Goal: Check status: Check status

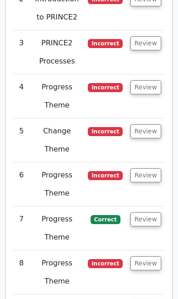
scroll to position [1918, 0]
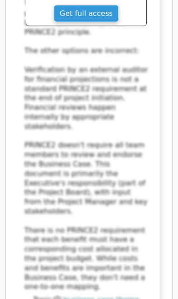
scroll to position [2649, 0]
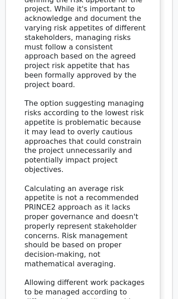
scroll to position [3468, 0]
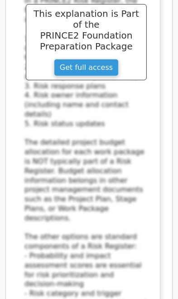
scroll to position [4148, 0]
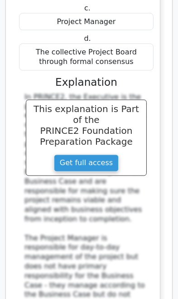
scroll to position [4798, 0]
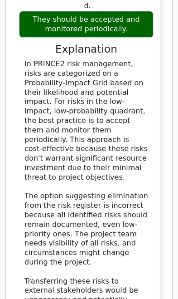
scroll to position [5603, 0]
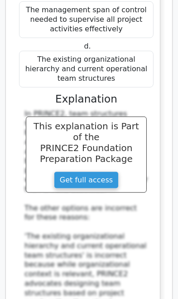
scroll to position [6297, 0]
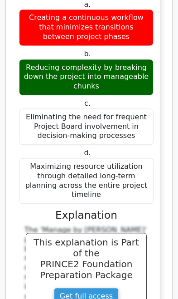
scroll to position [6950, 0]
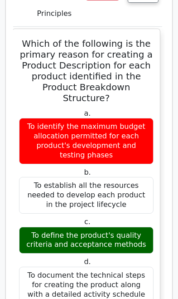
scroll to position [7749, 0]
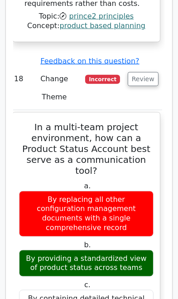
scroll to position [8473, 0]
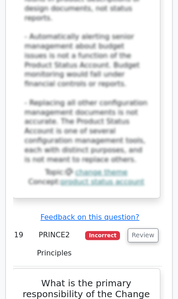
scroll to position [9073, 0]
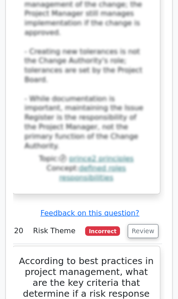
scroll to position [9862, 0]
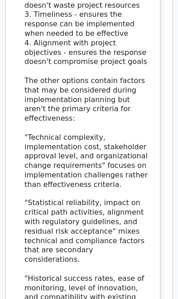
scroll to position [10596, 0]
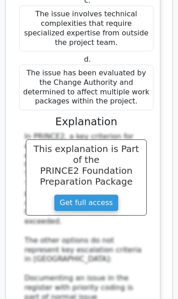
scroll to position [11193, 0]
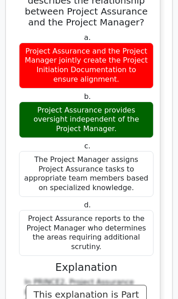
scroll to position [11764, 0]
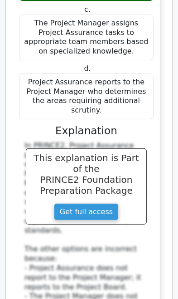
scroll to position [11900, 0]
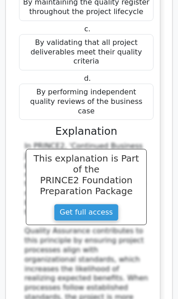
scroll to position [13171, 0]
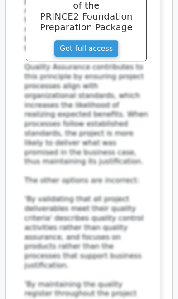
scroll to position [13335, 0]
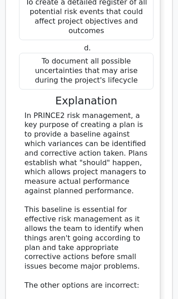
scroll to position [14793, 0]
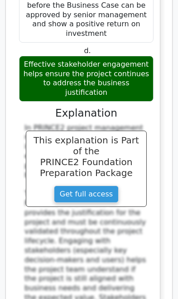
scroll to position [15620, 0]
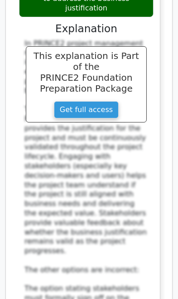
scroll to position [15704, 0]
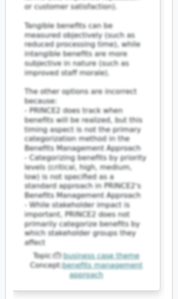
scroll to position [16798, 0]
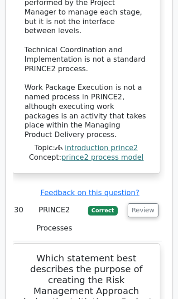
scroll to position [17573, 0]
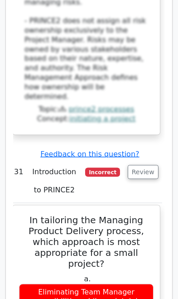
scroll to position [18361, 0]
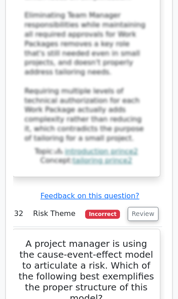
scroll to position [19118, 0]
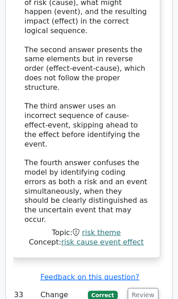
scroll to position [19867, 0]
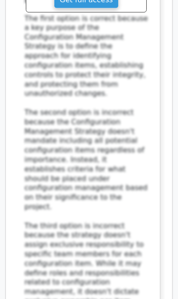
scroll to position [20594, 0]
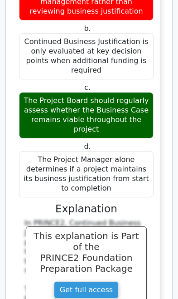
scroll to position [21218, 0]
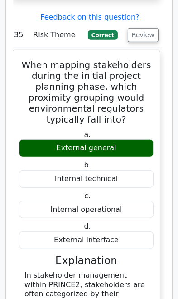
scroll to position [21946, 0]
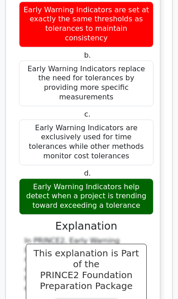
scroll to position [22816, 0]
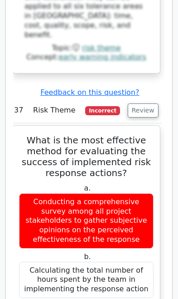
scroll to position [23388, 0]
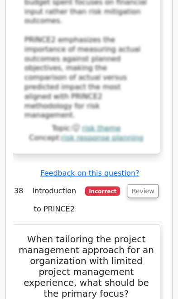
scroll to position [24072, 0]
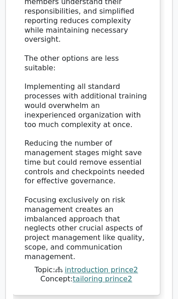
scroll to position [24758, 0]
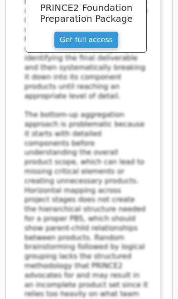
scroll to position [25393, 0]
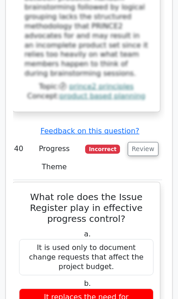
scroll to position [25631, 0]
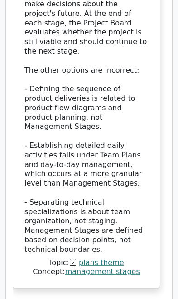
scroll to position [26871, 0]
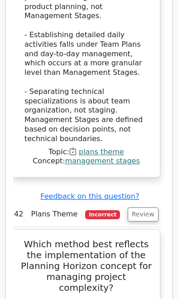
scroll to position [26977, 0]
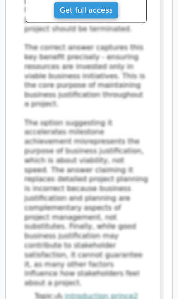
scroll to position [28362, 0]
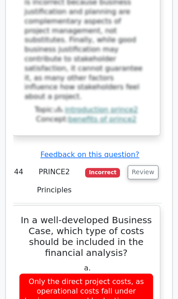
scroll to position [28549, 0]
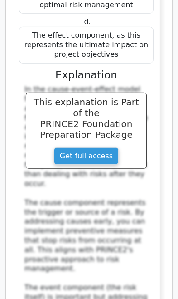
scroll to position [29793, 0]
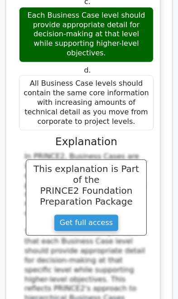
scroll to position [30566, 0]
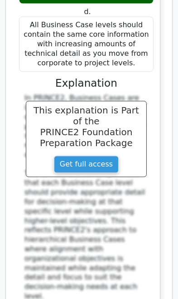
scroll to position [30601, 0]
